Goal: Transaction & Acquisition: Purchase product/service

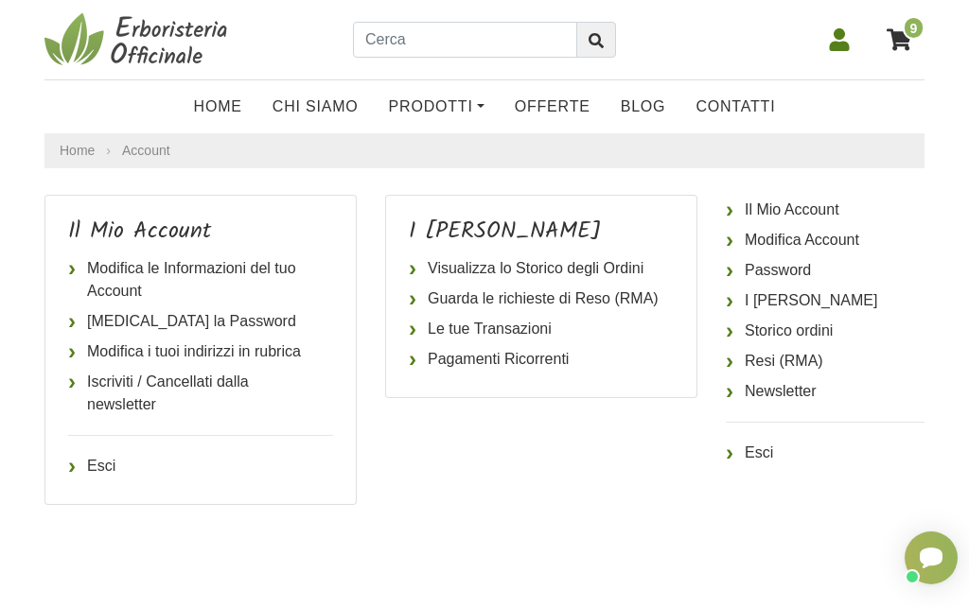
click at [908, 44] on icon at bounding box center [898, 39] width 25 height 25
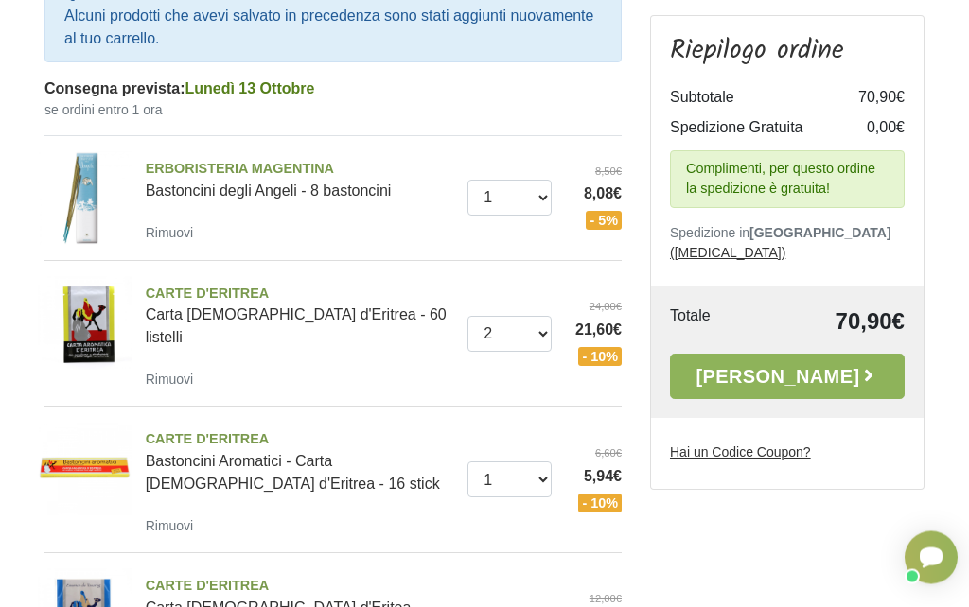
scroll to position [282, 0]
click at [804, 445] on u "Hai un Codice Coupon?" at bounding box center [740, 452] width 141 height 15
click at [0, 0] on input "Hai un Codice Coupon?" at bounding box center [0, 0] width 0 height 0
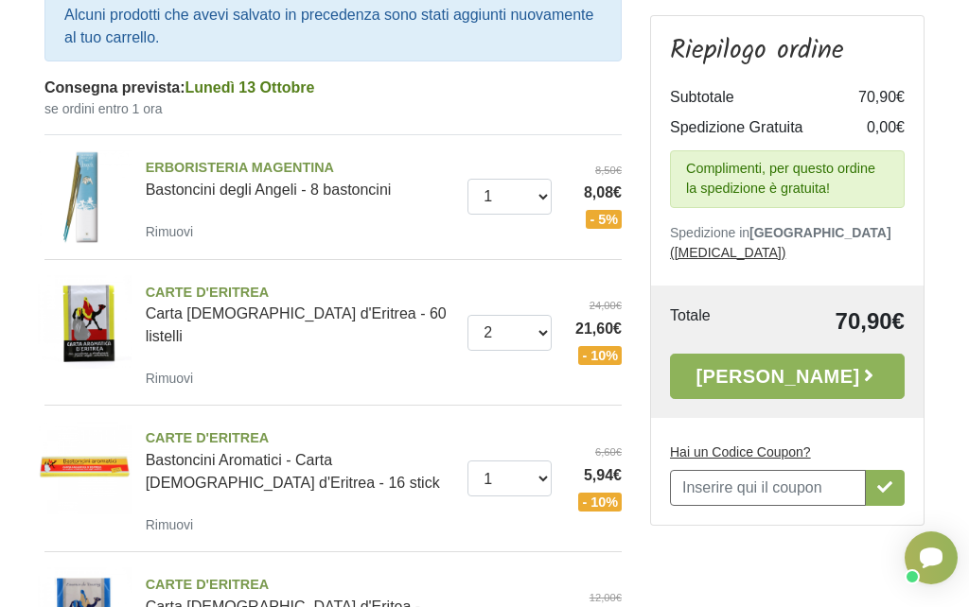
scroll to position [0, 0]
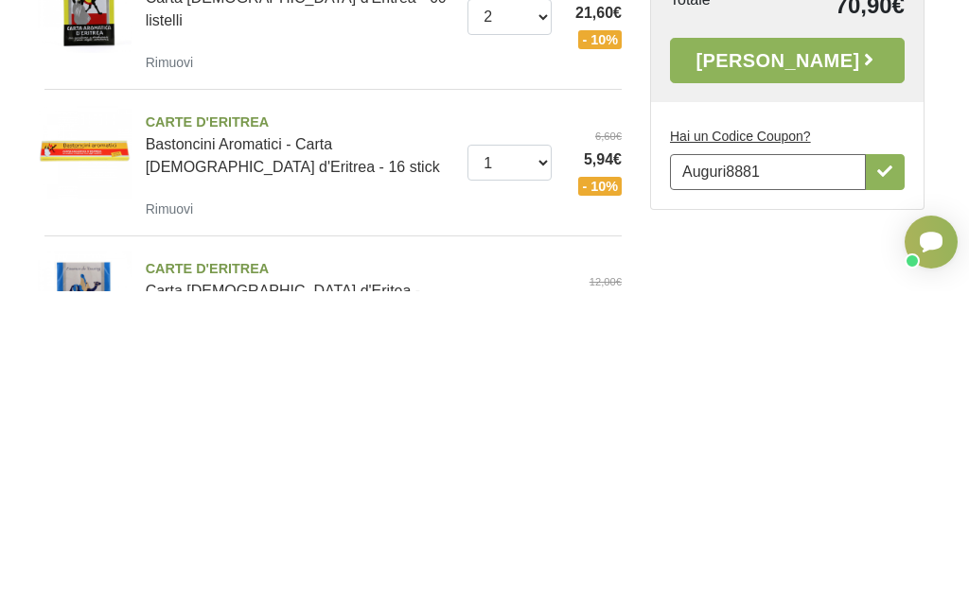
type input "Auguri8881"
click at [887, 470] on button "button" at bounding box center [885, 488] width 40 height 36
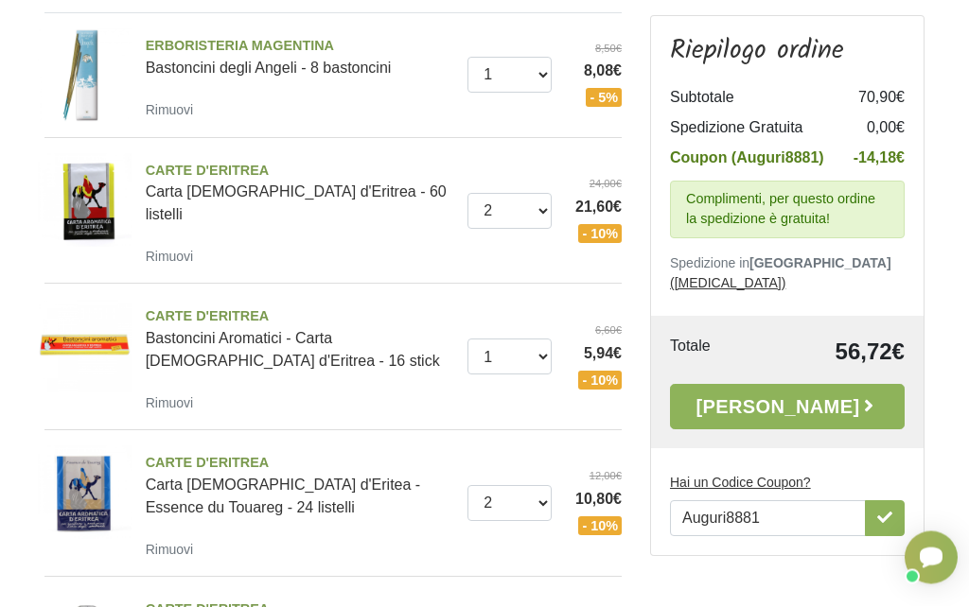
scroll to position [358, 0]
